Goal: Task Accomplishment & Management: Use online tool/utility

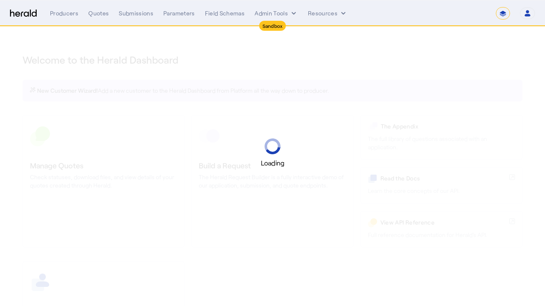
select select "*******"
select select "pfm_2v8p_herald_api"
click at [324, 59] on div "Loading" at bounding box center [272, 153] width 545 height 306
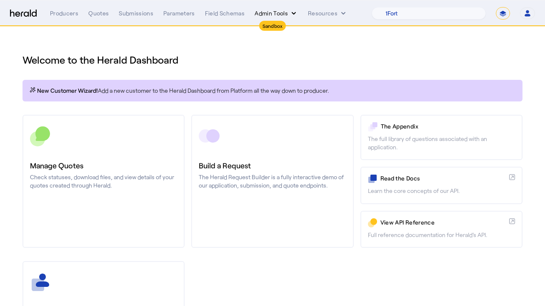
click at [295, 10] on icon "internal dropdown menu" at bounding box center [293, 13] width 8 height 8
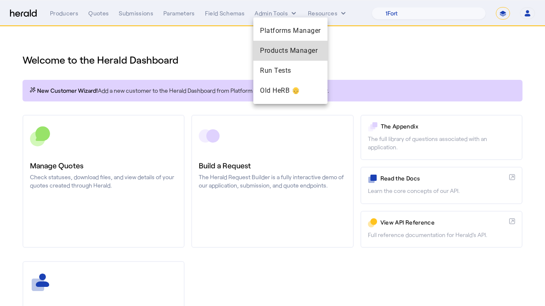
click at [290, 47] on span "Products Manager" at bounding box center [290, 51] width 61 height 10
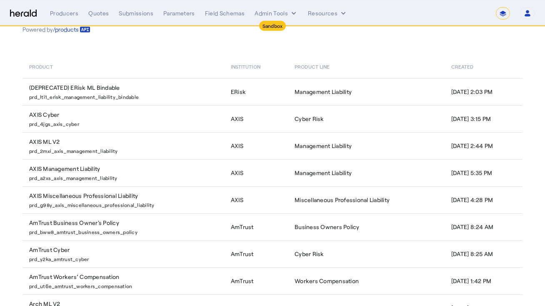
scroll to position [146, 0]
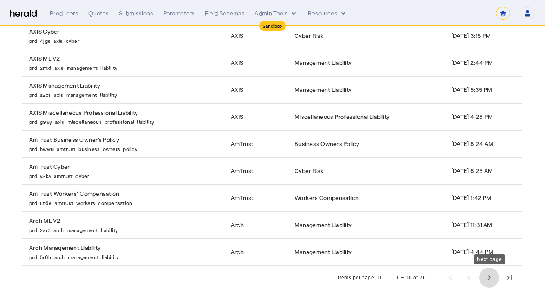
click at [487, 286] on span "Next page" at bounding box center [489, 278] width 20 height 20
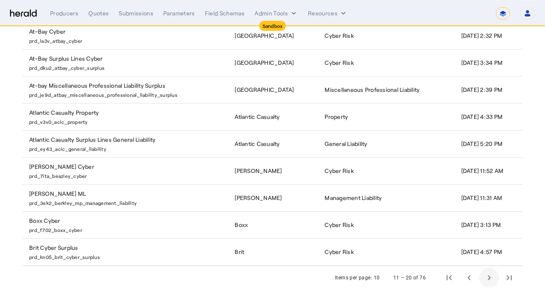
click at [487, 286] on span "Next page" at bounding box center [489, 278] width 20 height 20
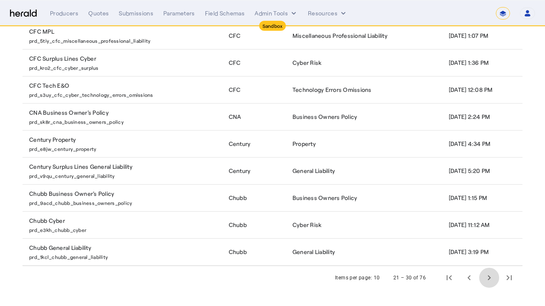
click at [488, 286] on span "Next page" at bounding box center [489, 278] width 20 height 20
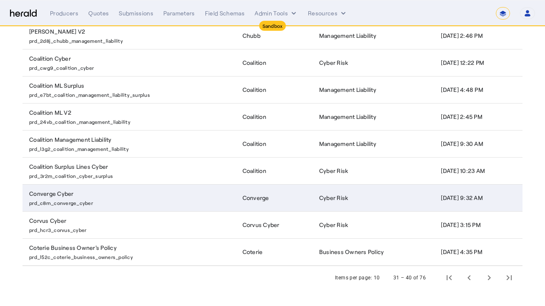
click at [189, 199] on p "prd_c8rn_converge_cyber" at bounding box center [130, 202] width 203 height 8
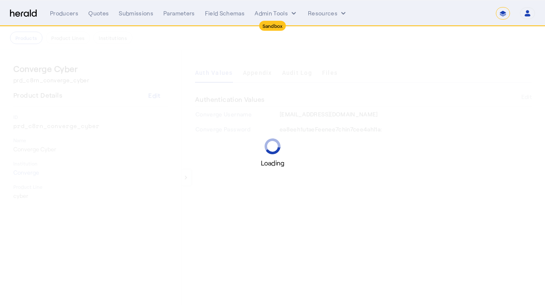
click at [326, 85] on div "Loading" at bounding box center [272, 153] width 545 height 306
click at [328, 72] on div "Loading" at bounding box center [272, 153] width 545 height 306
click at [344, 55] on div "Loading" at bounding box center [272, 153] width 545 height 306
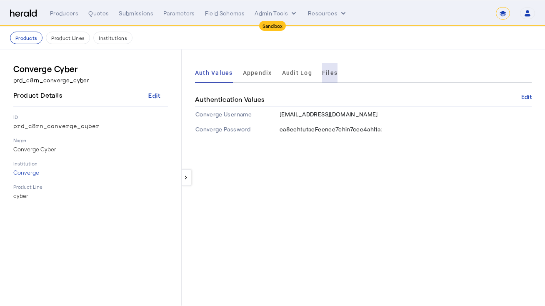
click at [329, 66] on span "Files" at bounding box center [329, 73] width 15 height 20
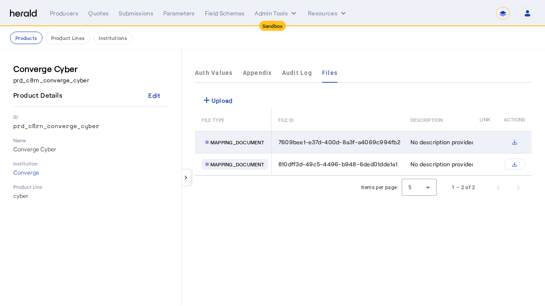
click at [510, 140] on svg-icon "Table view of all product files" at bounding box center [513, 142] width 13 height 7
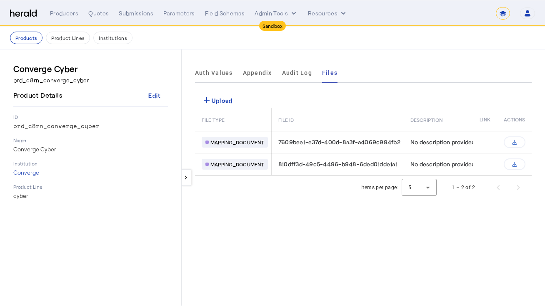
click at [271, 96] on div "add Upload" at bounding box center [363, 100] width 336 height 15
click at [218, 100] on div "add Upload" at bounding box center [216, 100] width 31 height 10
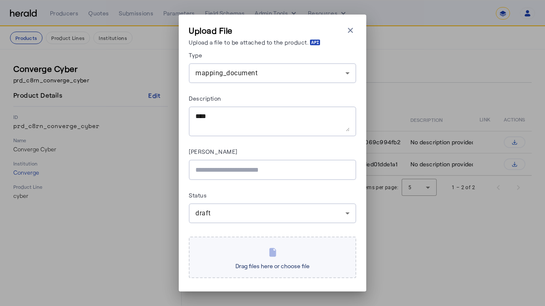
click at [259, 266] on span "Drag files here or choose file" at bounding box center [272, 266] width 81 height 14
click at [0, 0] on input "Drag files here or choose file" at bounding box center [0, 0] width 0 height 0
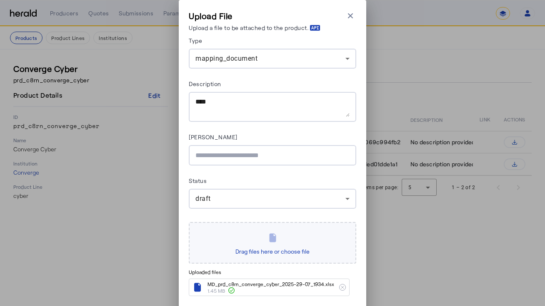
click at [298, 179] on div "Status" at bounding box center [272, 182] width 167 height 13
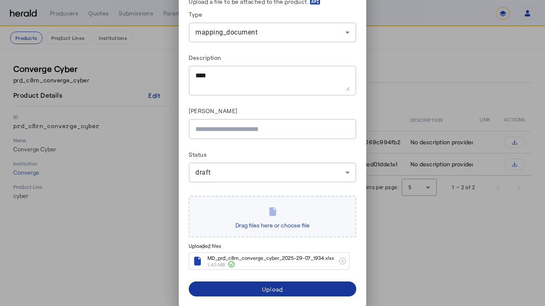
click at [296, 288] on span "submit" at bounding box center [272, 289] width 167 height 20
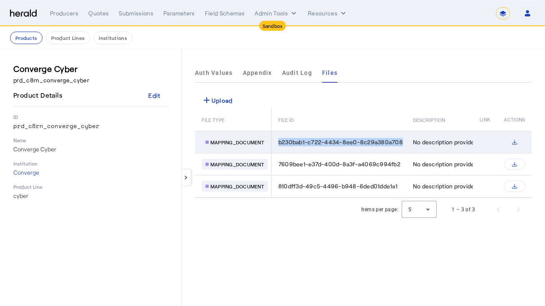
drag, startPoint x: 403, startPoint y: 143, endPoint x: 278, endPoint y: 140, distance: 124.5
click at [278, 140] on td "b230bab1-c722-4434-8ee0-8c29a380a708" at bounding box center [338, 142] width 135 height 22
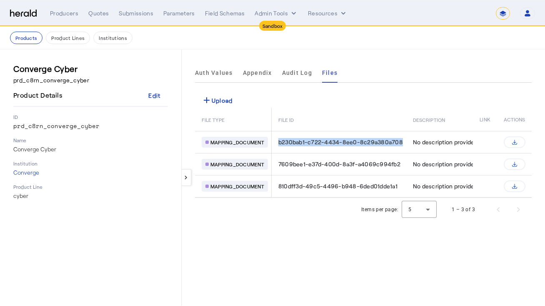
copy span "b230bab1-c722-4434-8ee0-8c29a380a708"
click at [383, 69] on div "Auth Values Appendix Audit Log Files" at bounding box center [363, 73] width 336 height 20
